Goal: Information Seeking & Learning: Learn about a topic

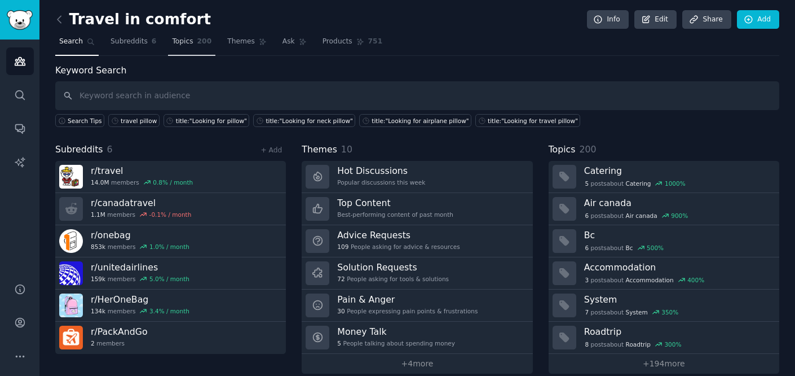
click at [174, 43] on span "Topics" at bounding box center [182, 42] width 21 height 10
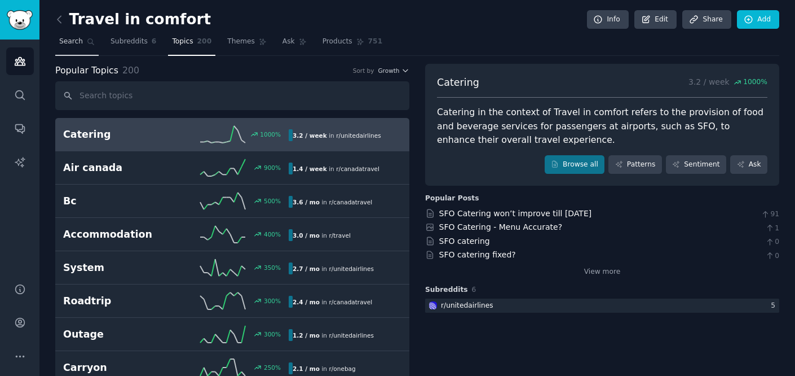
click at [82, 41] on link "Search" at bounding box center [76, 44] width 43 height 23
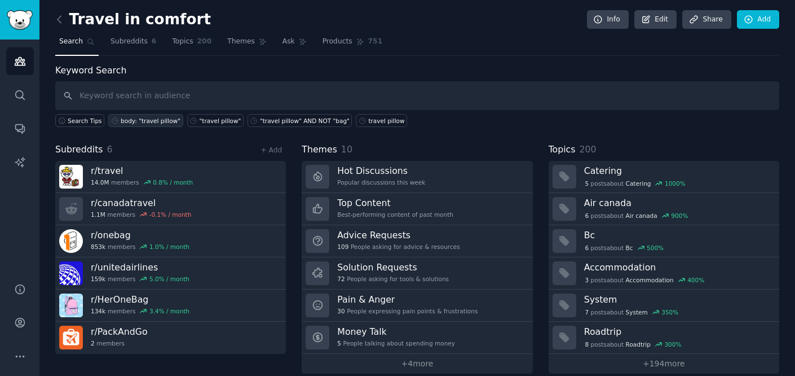
click at [142, 124] on div "body: "travel pillow"" at bounding box center [151, 121] width 60 height 8
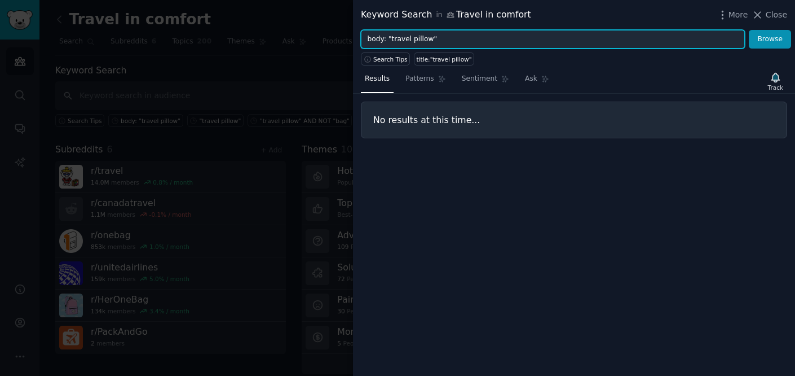
drag, startPoint x: 386, startPoint y: 37, endPoint x: 358, endPoint y: 42, distance: 28.7
click at [358, 42] on div "body: "travel pillow" Browse" at bounding box center [574, 39] width 442 height 19
type input ""travel pillow""
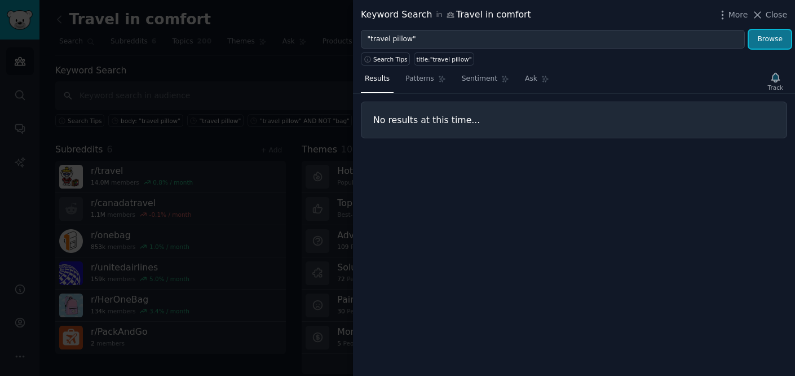
click at [772, 41] on button "Browse" at bounding box center [770, 39] width 42 height 19
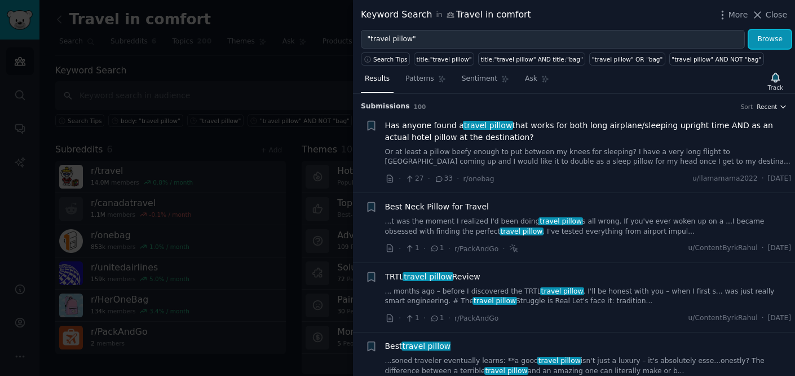
click at [770, 106] on span "Recent" at bounding box center [767, 107] width 20 height 8
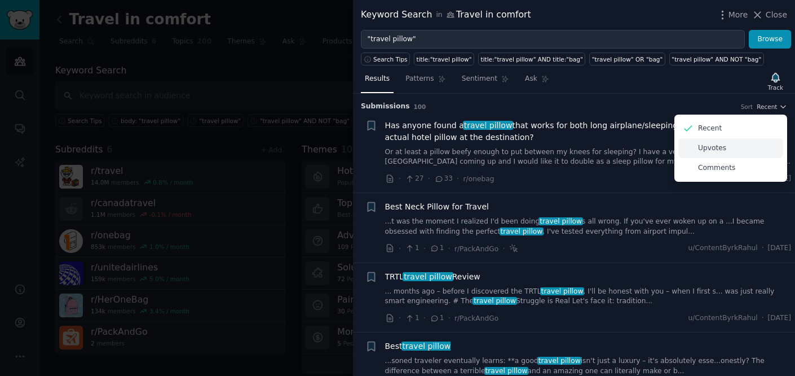
click at [728, 151] on div "Upvotes" at bounding box center [731, 148] width 105 height 20
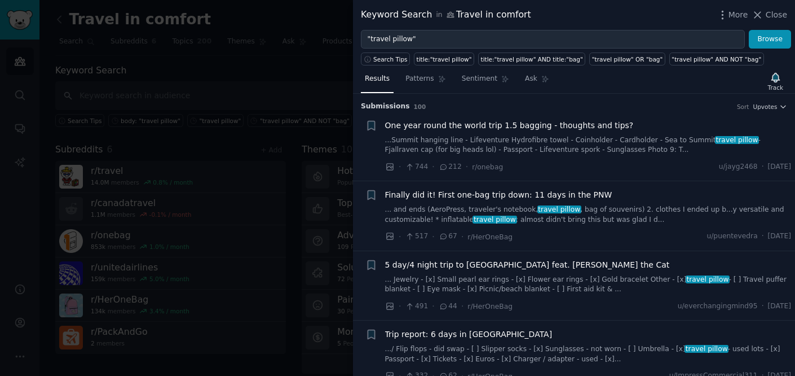
drag, startPoint x: 480, startPoint y: 132, endPoint x: 466, endPoint y: 126, distance: 15.4
click at [467, 123] on span "One year round the world trip 1.5 bagging - thoughts and tips?" at bounding box center [509, 126] width 249 height 12
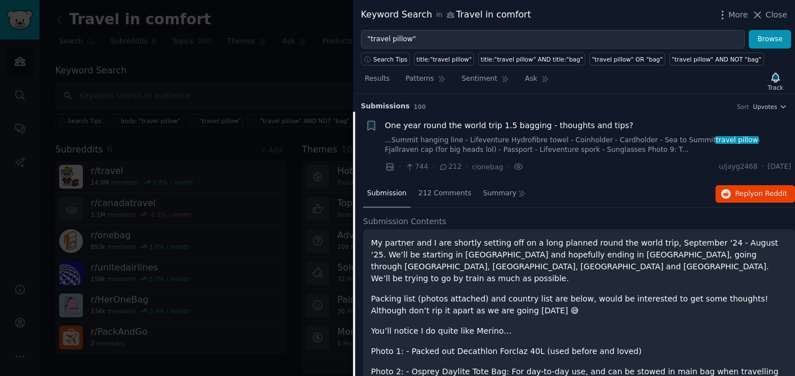
click at [454, 124] on span "One year round the world trip 1.5 bagging - thoughts and tips?" at bounding box center [509, 126] width 249 height 12
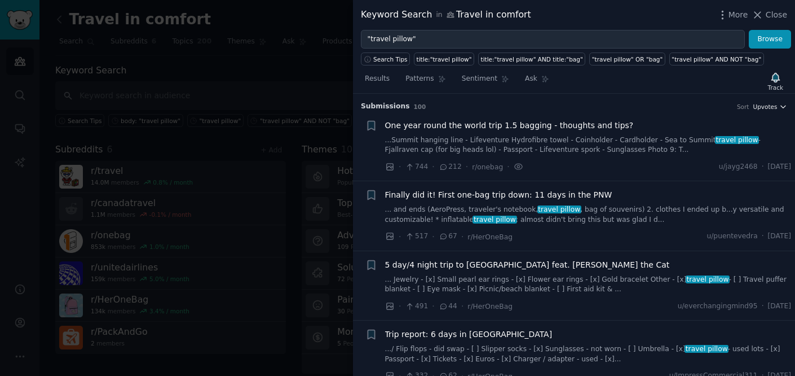
click at [776, 109] on button "Upvotes" at bounding box center [770, 107] width 34 height 8
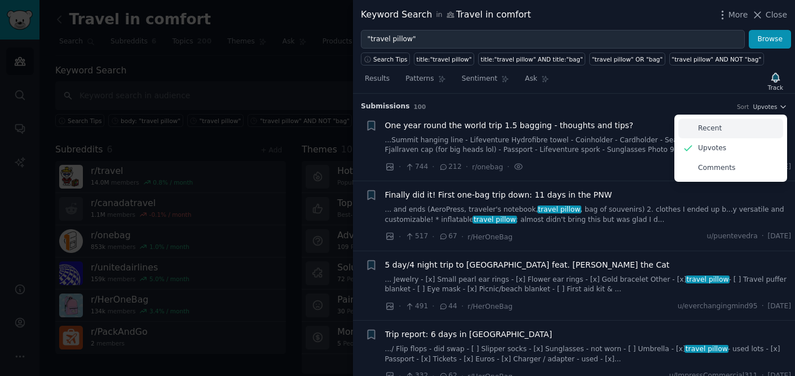
click at [716, 130] on p "Recent" at bounding box center [710, 129] width 24 height 10
